Goal: Task Accomplishment & Management: Manage account settings

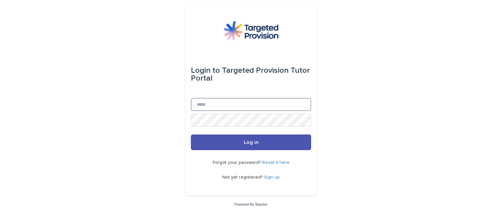
click at [287, 107] on input "Email" at bounding box center [251, 104] width 120 height 13
type input "**********"
click at [246, 143] on span "Log in" at bounding box center [251, 142] width 15 height 5
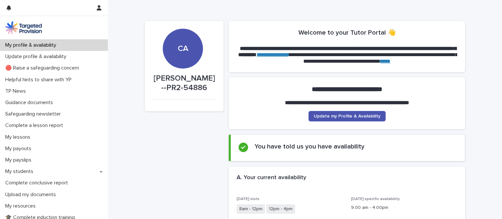
click at [331, 113] on link "Update my Profile & Availability" at bounding box center [347, 116] width 77 height 10
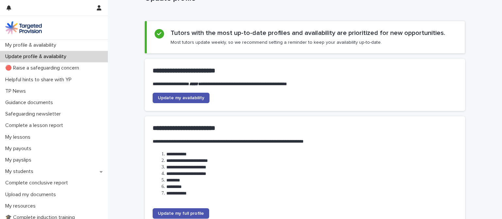
scroll to position [65, 0]
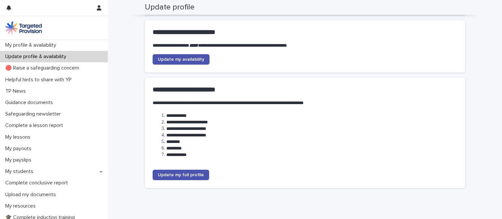
click at [196, 57] on span "Update my availability" at bounding box center [181, 59] width 46 height 5
